Goal: Navigation & Orientation: Find specific page/section

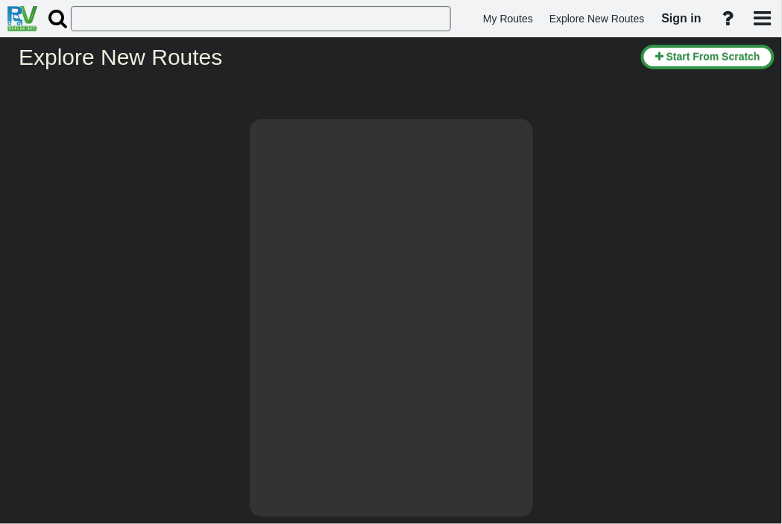
click at [34, 58] on h2 "Explore New Routes" at bounding box center [324, 57] width 611 height 25
select select "number:1"
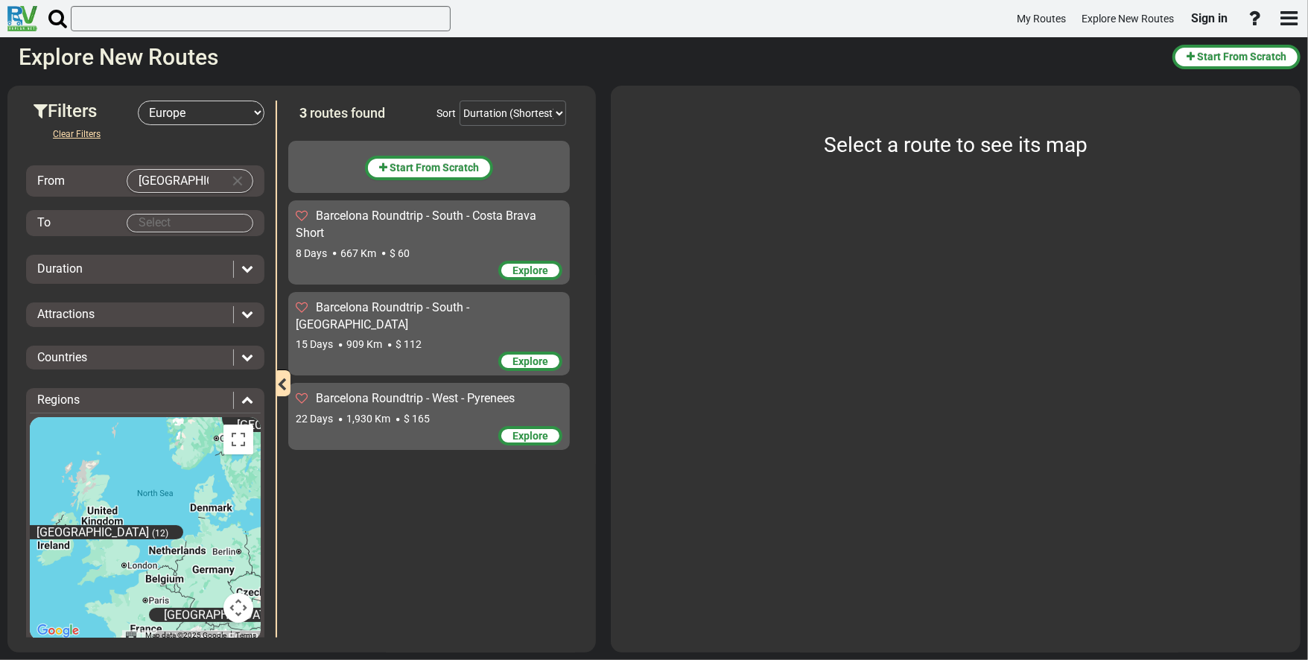
click at [378, 291] on span "Barcelona Roundtrip - West - Pyrenees" at bounding box center [415, 398] width 199 height 14
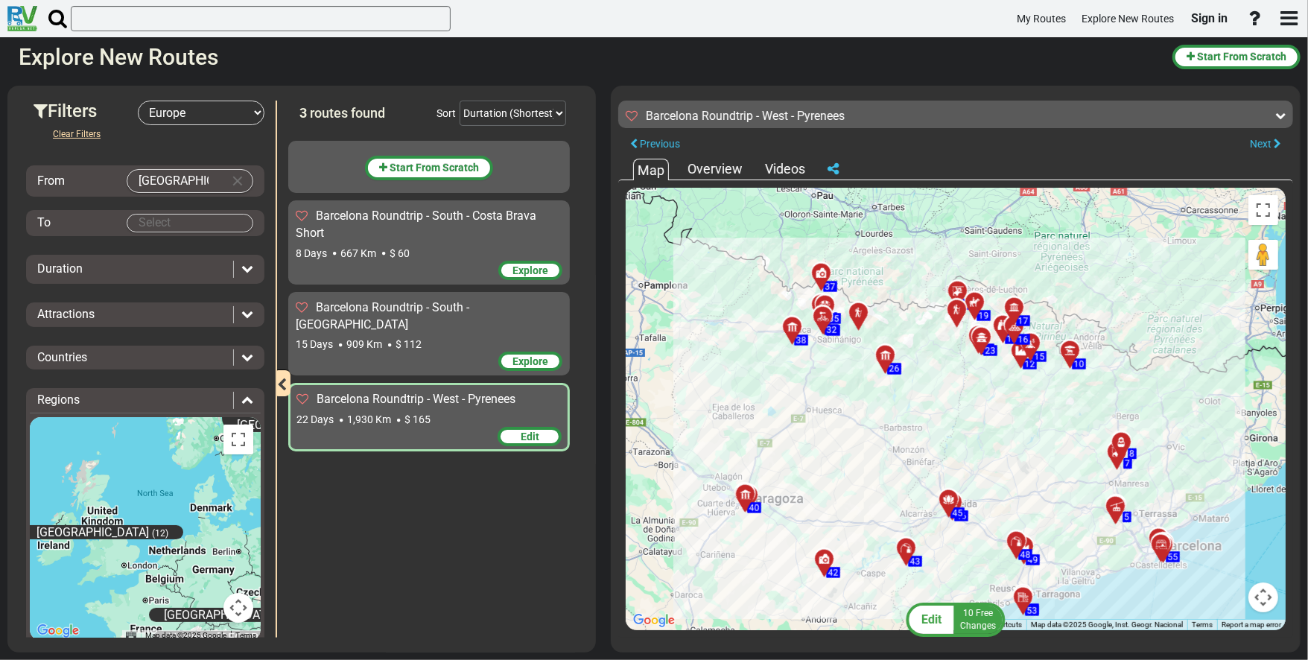
drag, startPoint x: 1012, startPoint y: 390, endPoint x: 1013, endPoint y: 426, distance: 36.5
click at [652, 291] on div "To activate drag with keyboard, press Alt + Enter. Once in keyboard drag state,…" at bounding box center [956, 409] width 660 height 443
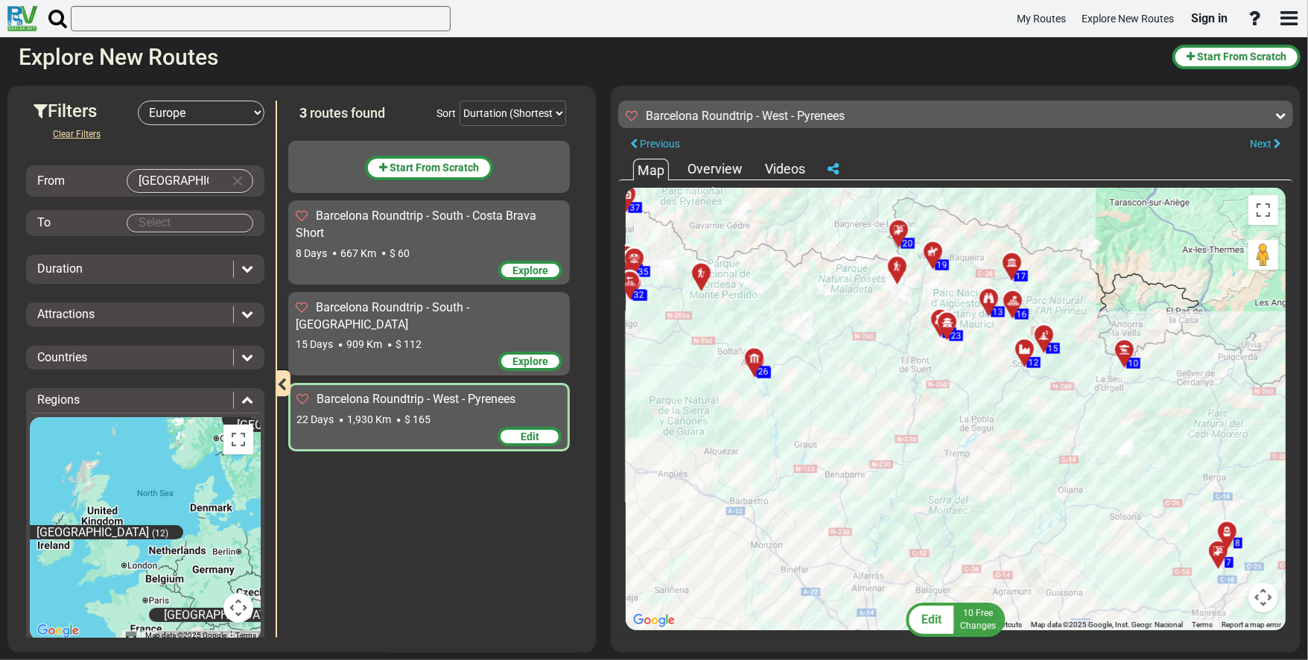
drag, startPoint x: 1001, startPoint y: 408, endPoint x: 984, endPoint y: 420, distance: 20.3
click at [652, 291] on div "To activate drag with keyboard, press Alt + Enter. Once in keyboard drag state,…" at bounding box center [956, 409] width 660 height 443
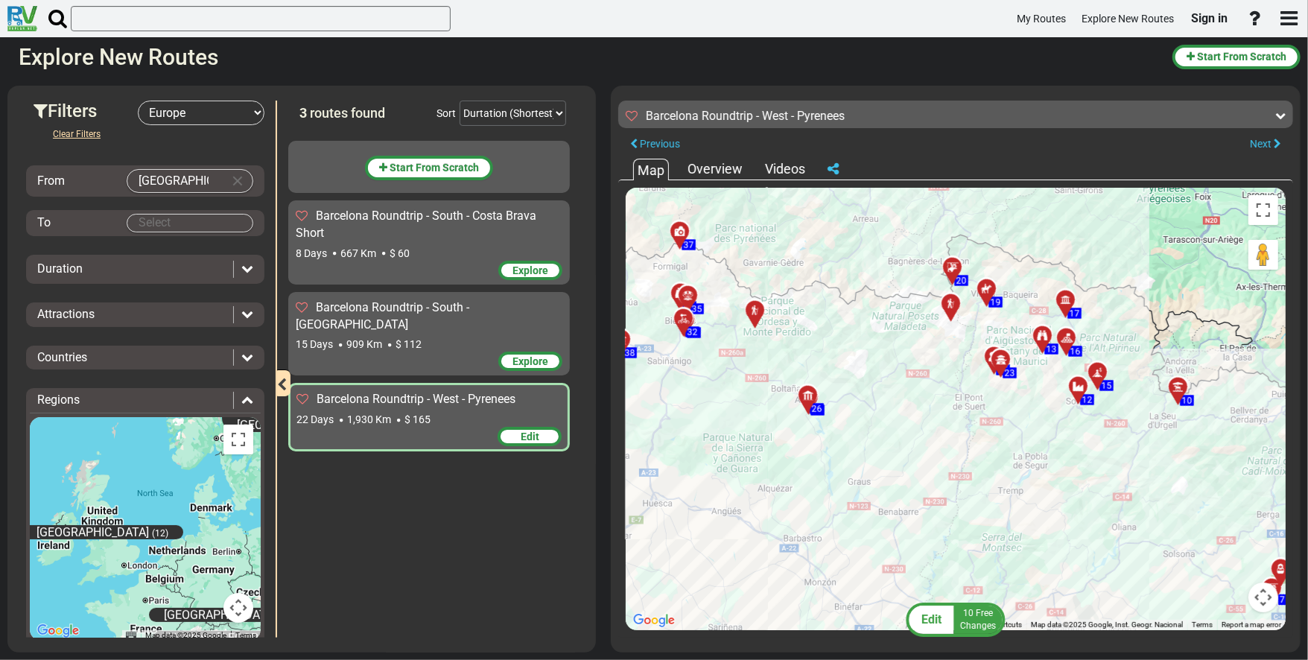
drag, startPoint x: 827, startPoint y: 384, endPoint x: 882, endPoint y: 423, distance: 67.4
click at [652, 291] on div "To activate drag with keyboard, press Alt + Enter. Once in keyboard drag state,…" at bounding box center [956, 409] width 660 height 443
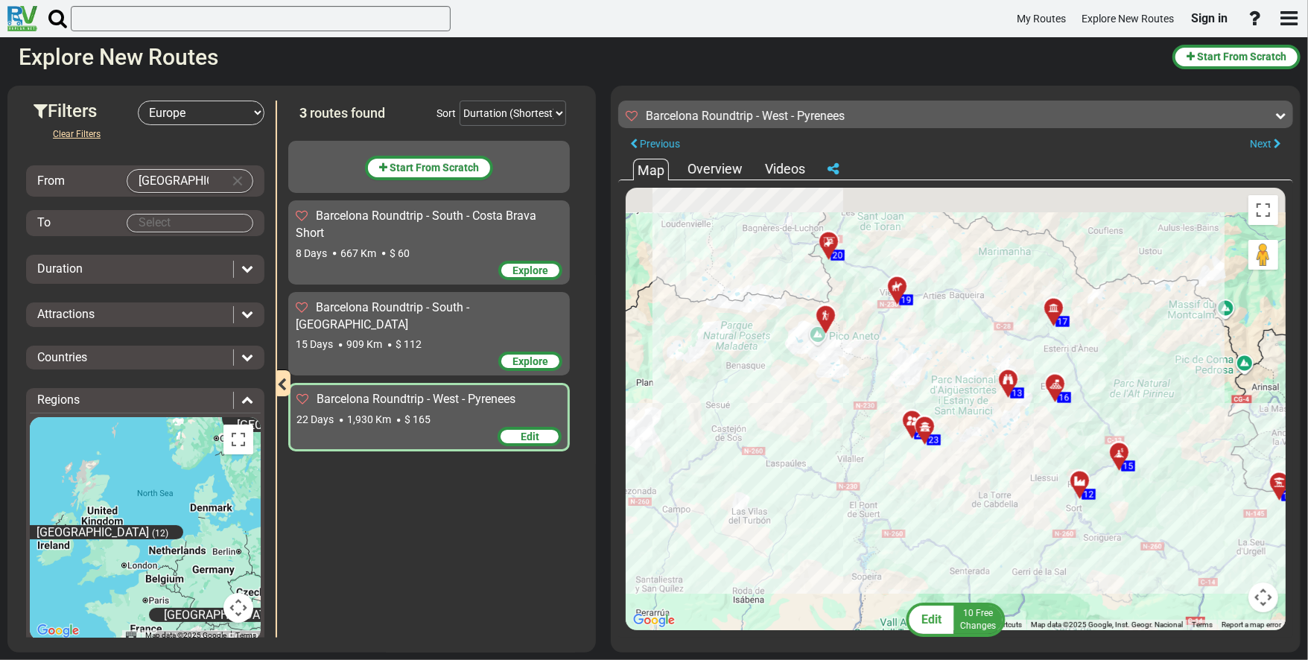
drag, startPoint x: 1048, startPoint y: 393, endPoint x: 1004, endPoint y: 501, distance: 116.6
click at [652, 291] on div "To activate drag with keyboard, press Alt + Enter. Once in keyboard drag state,…" at bounding box center [956, 409] width 660 height 443
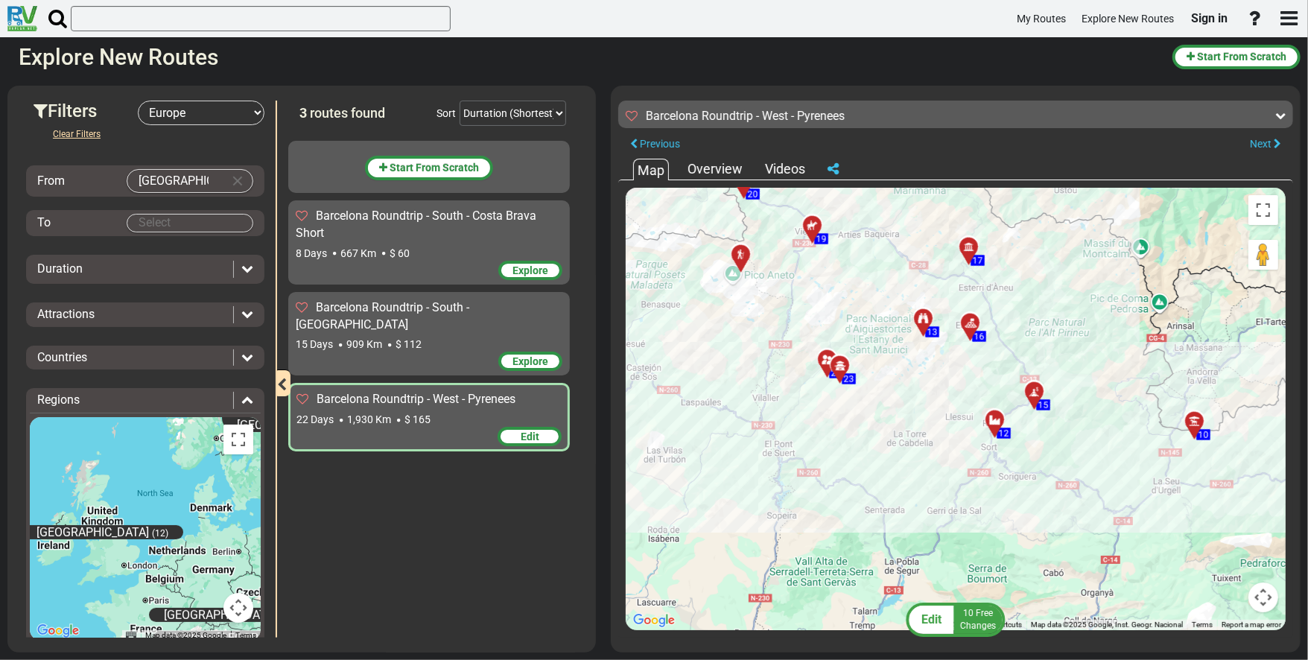
drag, startPoint x: 1027, startPoint y: 500, endPoint x: 944, endPoint y: 433, distance: 107.0
click at [652, 291] on div "To activate drag with keyboard, press Alt + Enter. Once in keyboard drag state,…" at bounding box center [956, 409] width 660 height 443
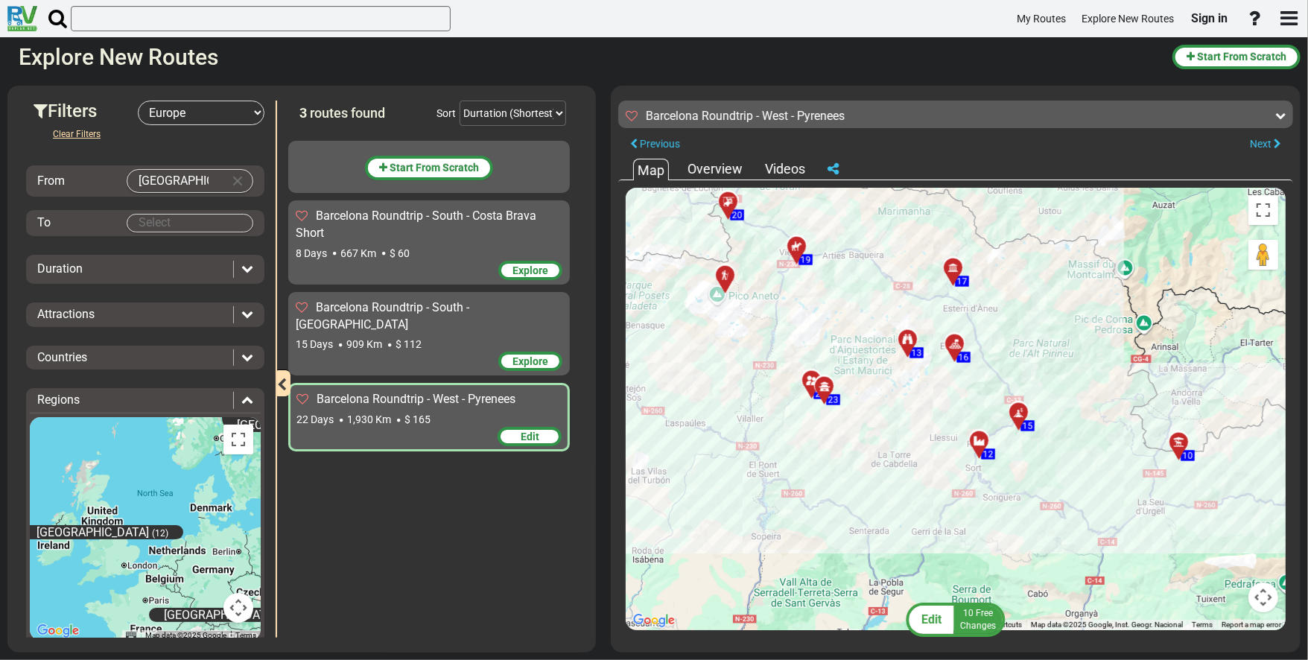
drag, startPoint x: 951, startPoint y: 391, endPoint x: 933, endPoint y: 414, distance: 29.7
click at [652, 291] on div "To activate drag with keyboard, press Alt + Enter. Once in keyboard drag state,…" at bounding box center [956, 409] width 660 height 443
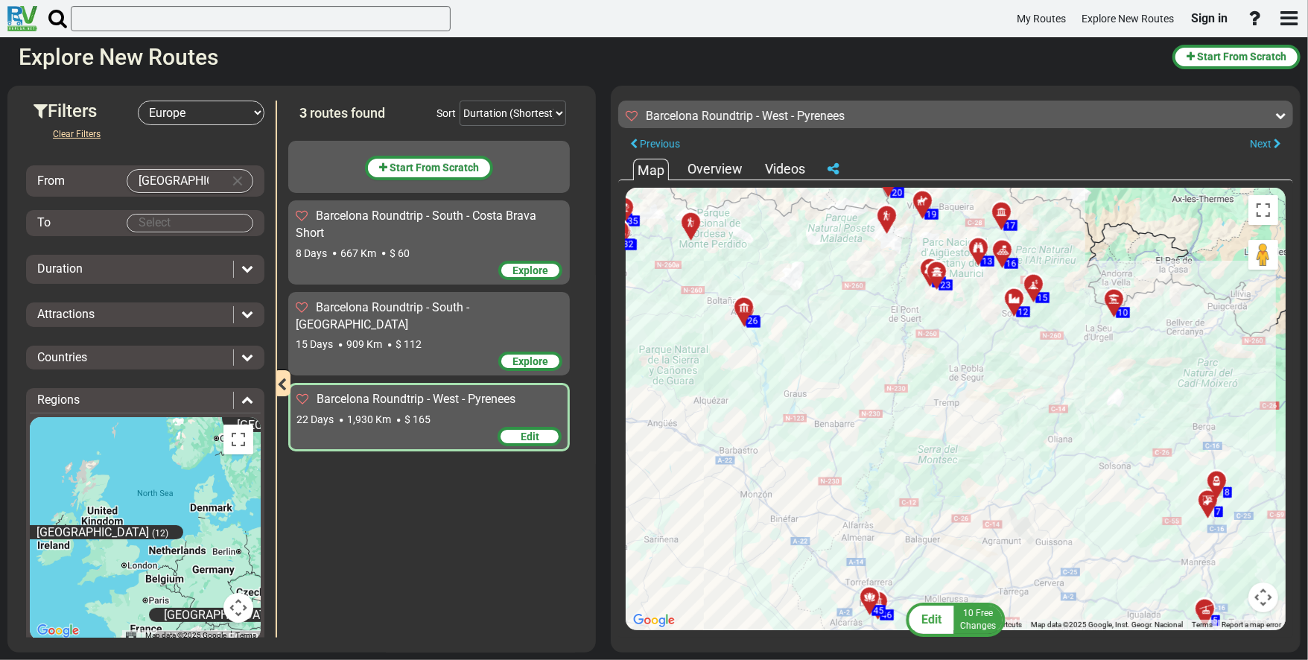
drag, startPoint x: 972, startPoint y: 541, endPoint x: 1027, endPoint y: 395, distance: 156.4
click at [652, 291] on div "To activate drag with keyboard, press Alt + Enter. Once in keyboard drag state,…" at bounding box center [956, 409] width 660 height 443
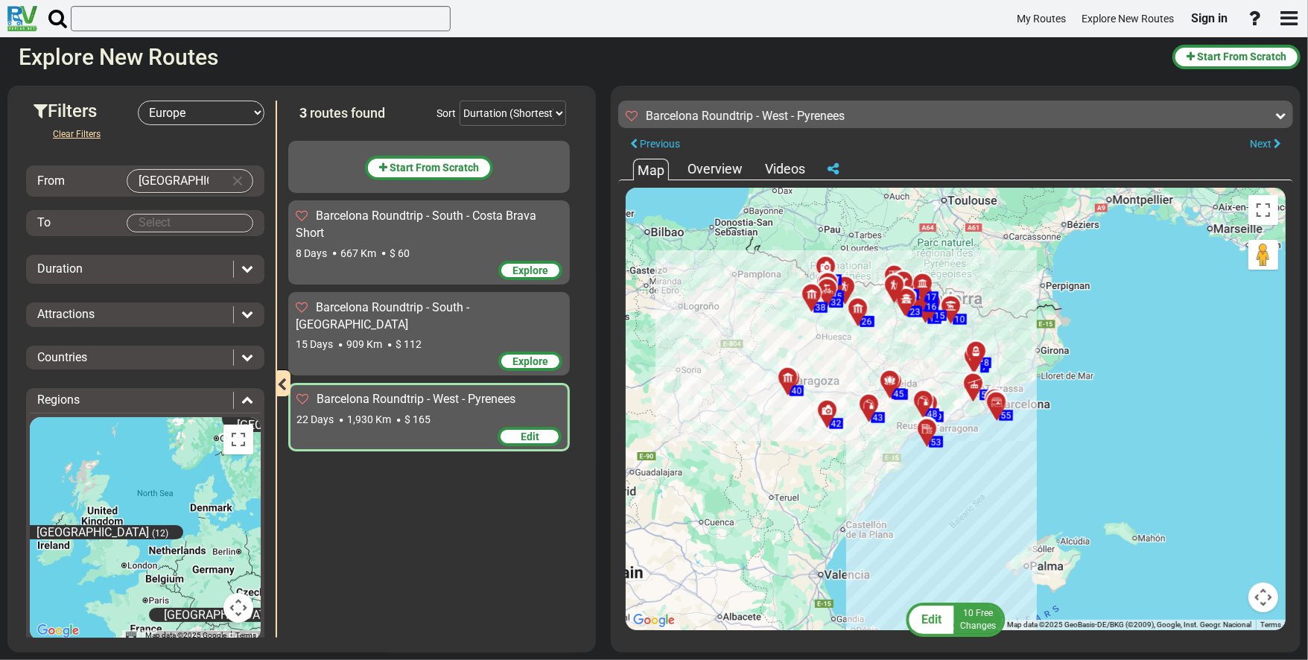
drag, startPoint x: 992, startPoint y: 447, endPoint x: 900, endPoint y: 350, distance: 133.8
click at [652, 291] on div "To activate drag with keyboard, press Alt + Enter. Once in keyboard drag state,…" at bounding box center [956, 409] width 660 height 443
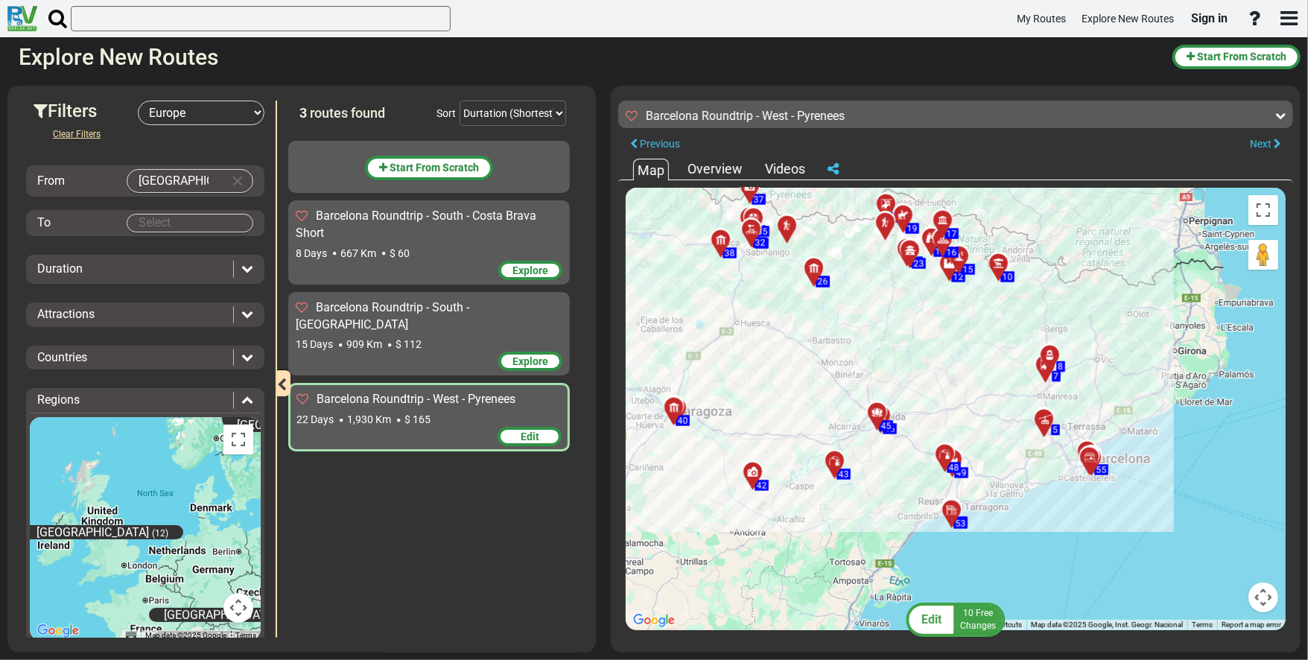
click at [652, 169] on div at bounding box center [833, 168] width 19 height 19
